Goal: Task Accomplishment & Management: Manage account settings

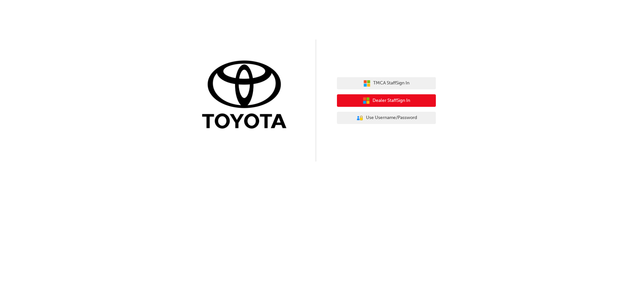
click at [363, 99] on icon "button" at bounding box center [364, 98] width 3 height 3
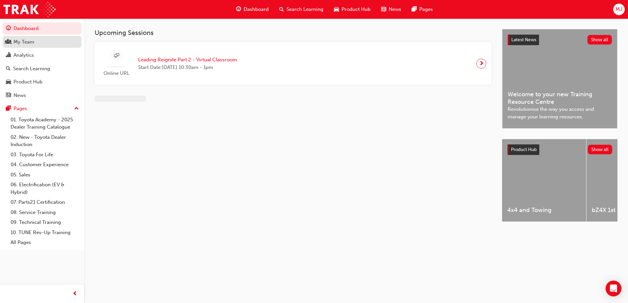
click at [21, 39] on div "My Team" at bounding box center [24, 42] width 21 height 8
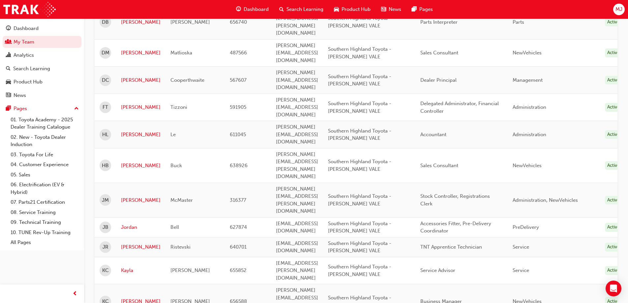
scroll to position [264, 0]
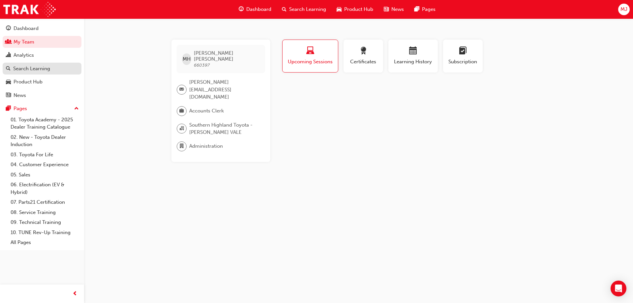
click at [32, 67] on div "Search Learning" at bounding box center [31, 69] width 37 height 8
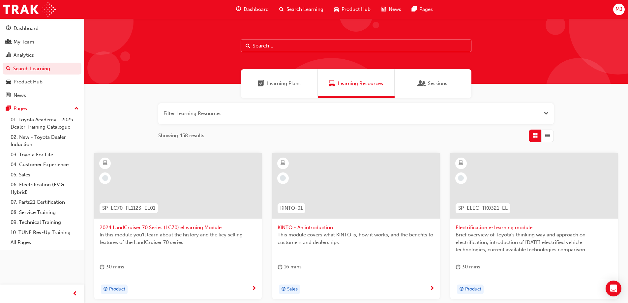
click at [434, 84] on span "Sessions" at bounding box center [437, 84] width 19 height 8
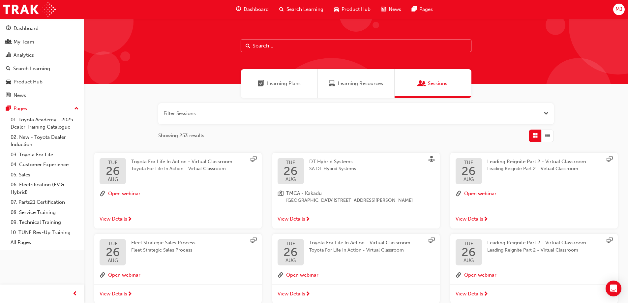
click at [282, 44] on input "text" at bounding box center [356, 46] width 231 height 13
paste input "TFLIAVC"
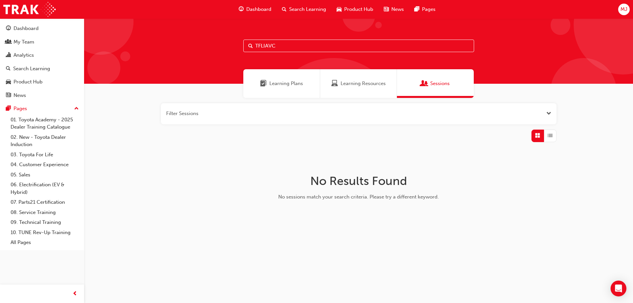
type input "TFLIAVC"
click at [284, 88] on div "Learning Plans" at bounding box center [281, 83] width 77 height 29
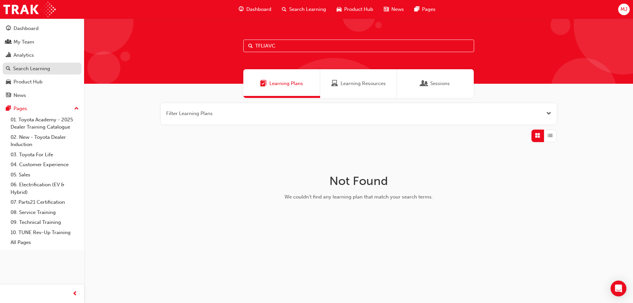
click at [17, 69] on div "Search Learning" at bounding box center [31, 69] width 37 height 8
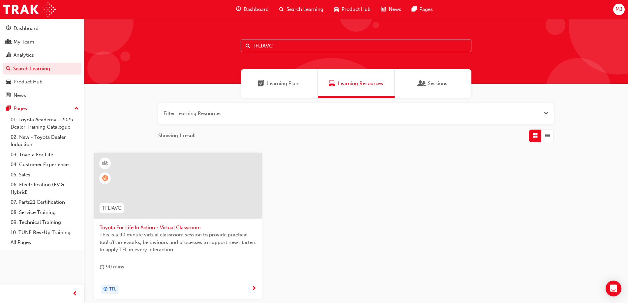
click at [179, 228] on span "Toyota For Life In Action - Virtual Classroom" at bounding box center [178, 228] width 157 height 8
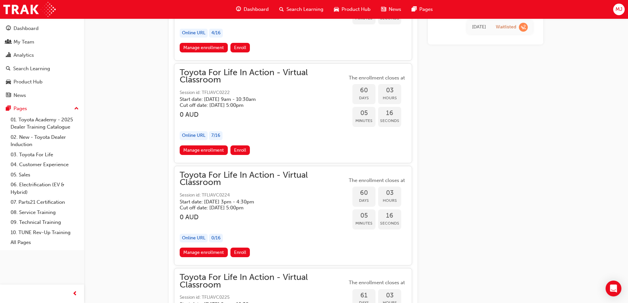
scroll to position [7904, 0]
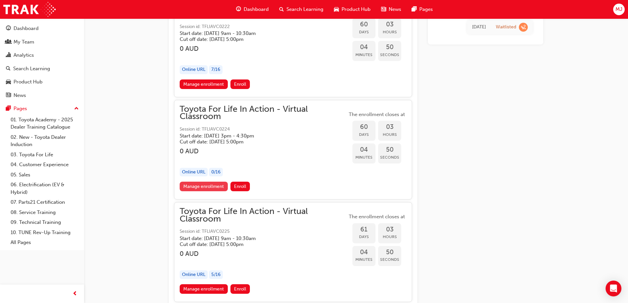
click at [195, 187] on link "Manage enrollment" at bounding box center [204, 187] width 48 height 10
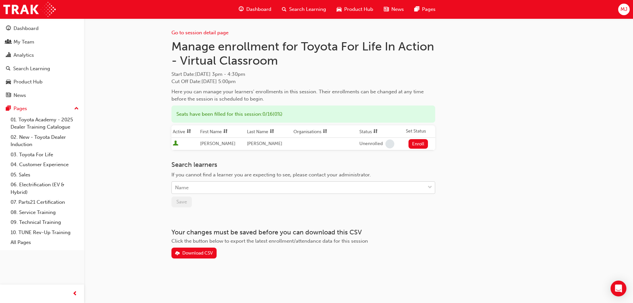
click at [194, 187] on div "Name" at bounding box center [298, 188] width 253 height 12
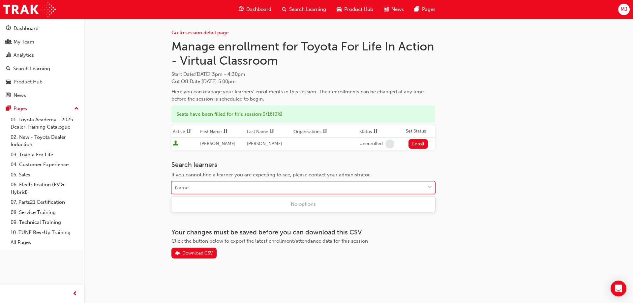
type input "mi"
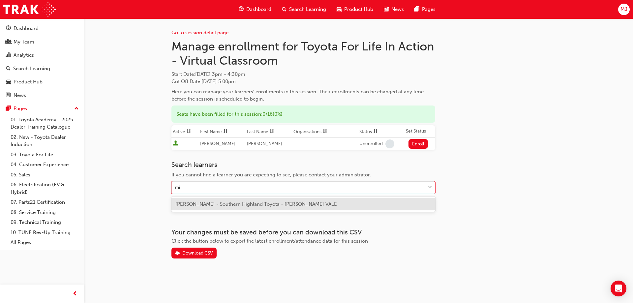
click at [204, 204] on span "Mikayla Hartley - Southern Highland Toyota - MOSS VALE" at bounding box center [256, 204] width 162 height 6
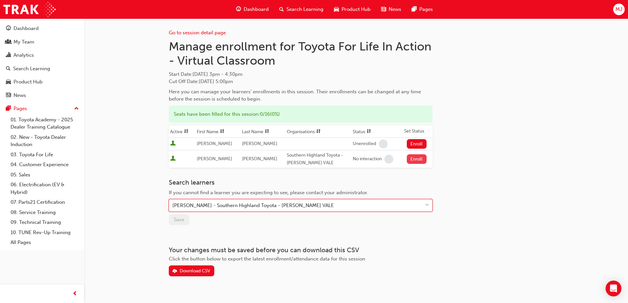
click at [411, 159] on button "Enroll" at bounding box center [417, 159] width 20 height 10
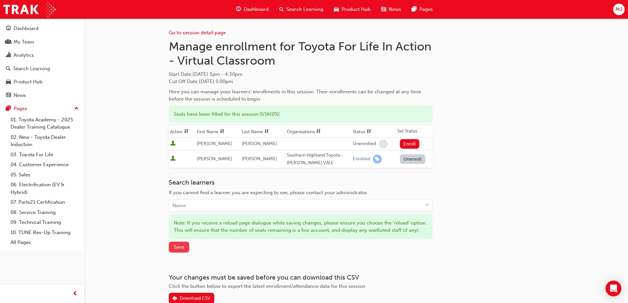
click at [175, 250] on span "Save" at bounding box center [179, 247] width 11 height 6
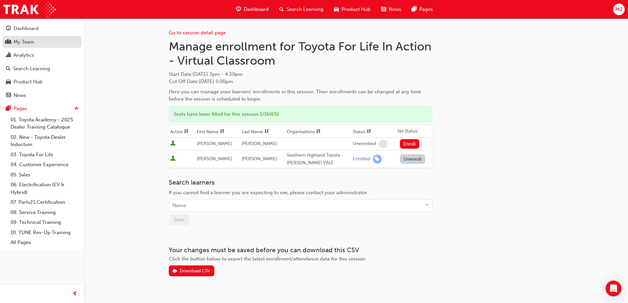
click at [26, 40] on div "My Team" at bounding box center [24, 42] width 21 height 8
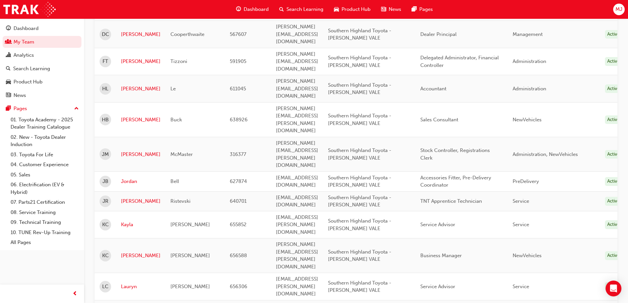
scroll to position [264, 0]
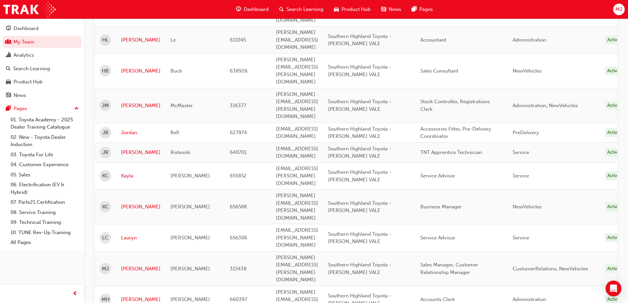
scroll to position [292, 0]
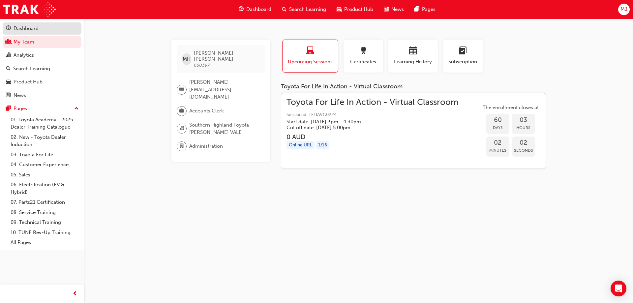
click at [22, 30] on div "Dashboard" at bounding box center [26, 29] width 25 height 8
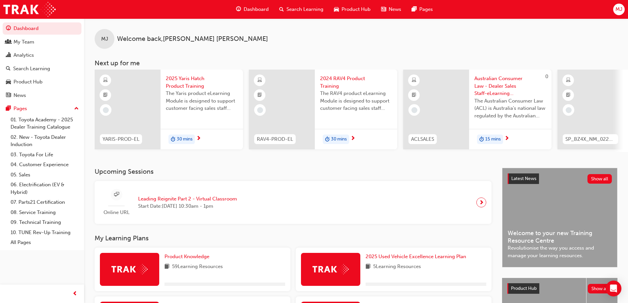
click at [622, 9] on div "MJ" at bounding box center [619, 10] width 12 height 12
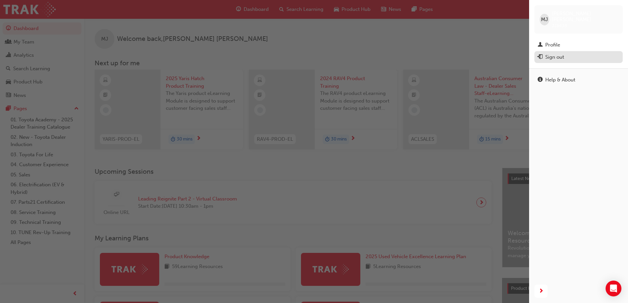
click at [554, 53] on div "Sign out" at bounding box center [554, 57] width 19 height 8
